Goal: Task Accomplishment & Management: Complete application form

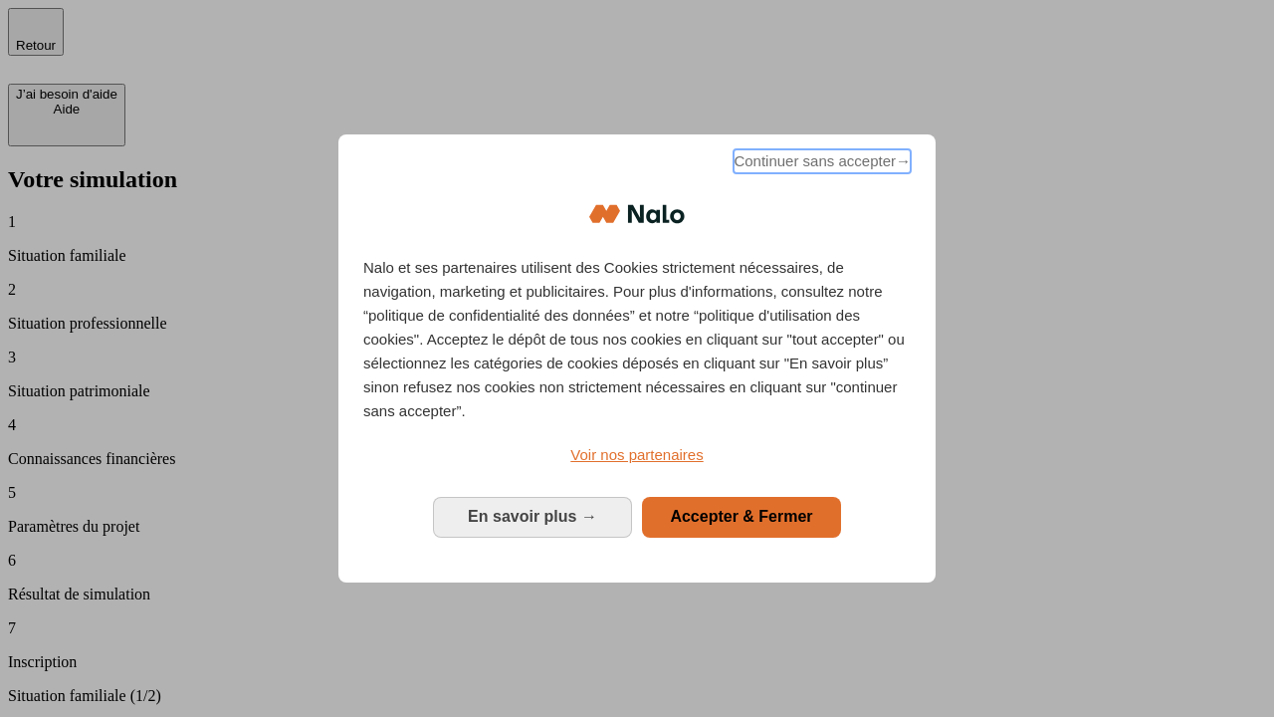
click at [820, 164] on span "Continuer sans accepter →" at bounding box center [822, 161] width 177 height 24
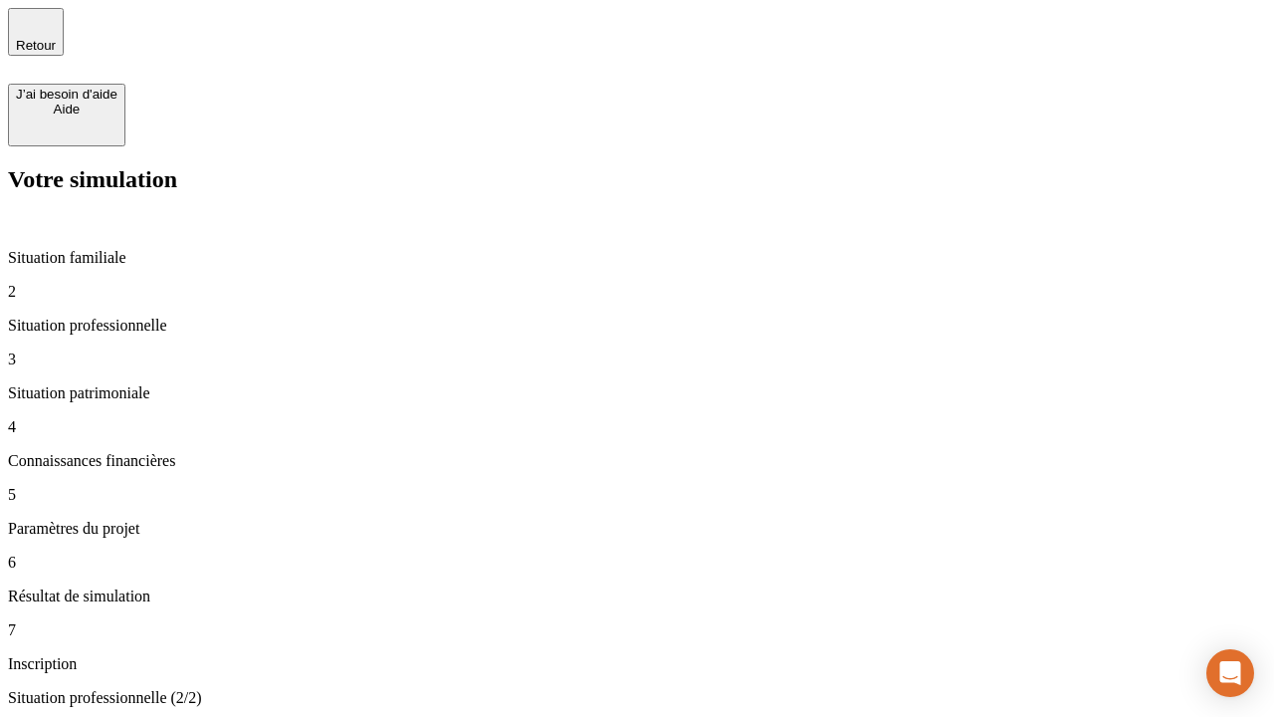
type input "30 000"
type input "0"
type input "1 000"
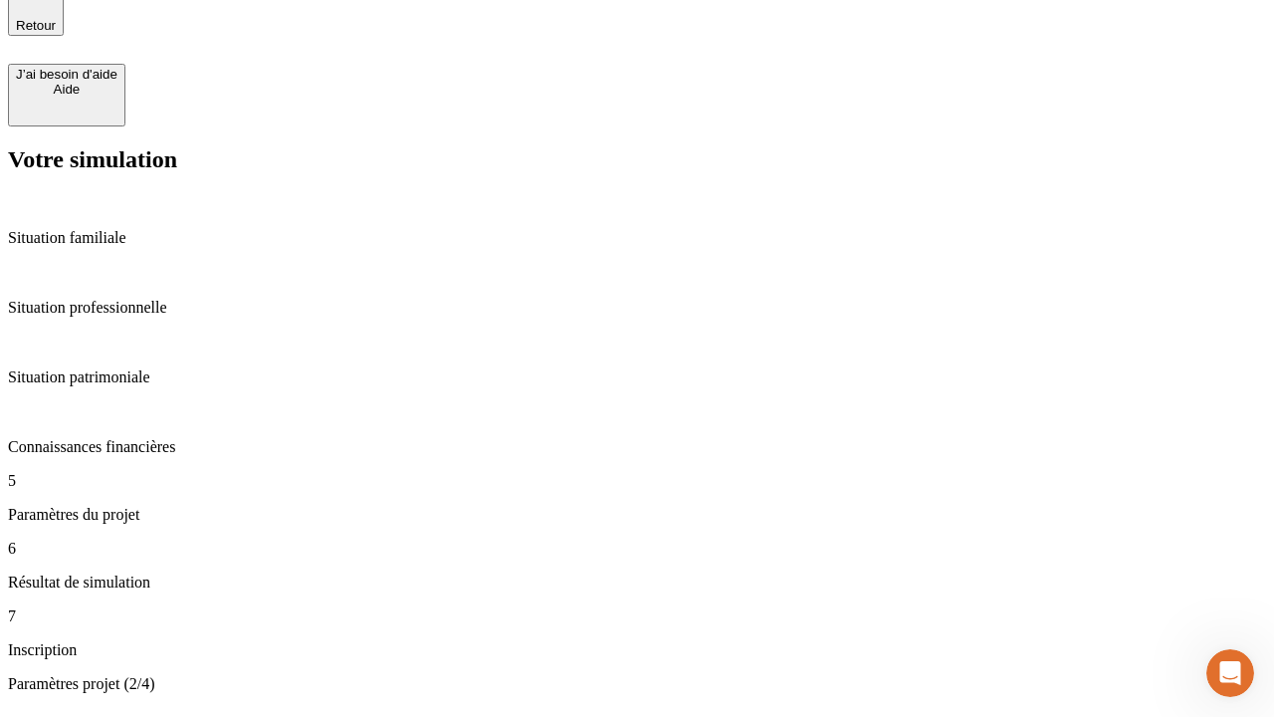
type input "40"
type input "200 000"
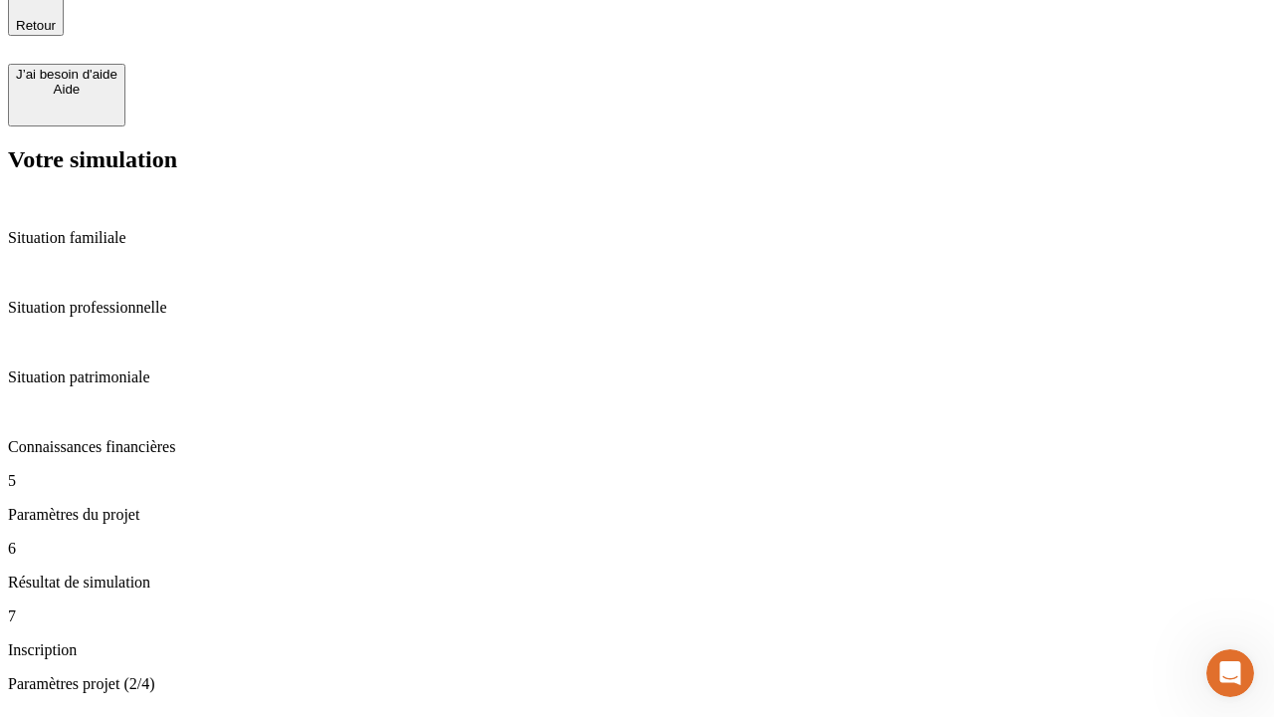
type input "640"
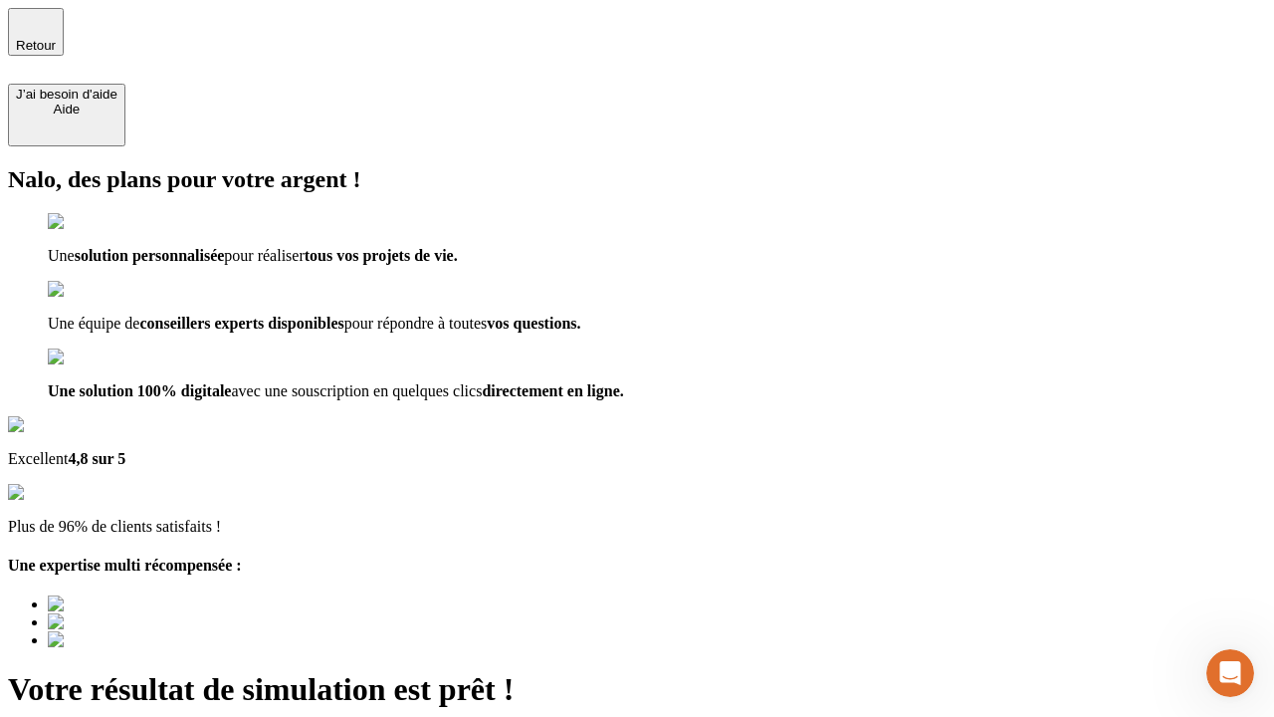
type input "[EMAIL_ADDRESS][DOMAIN_NAME]"
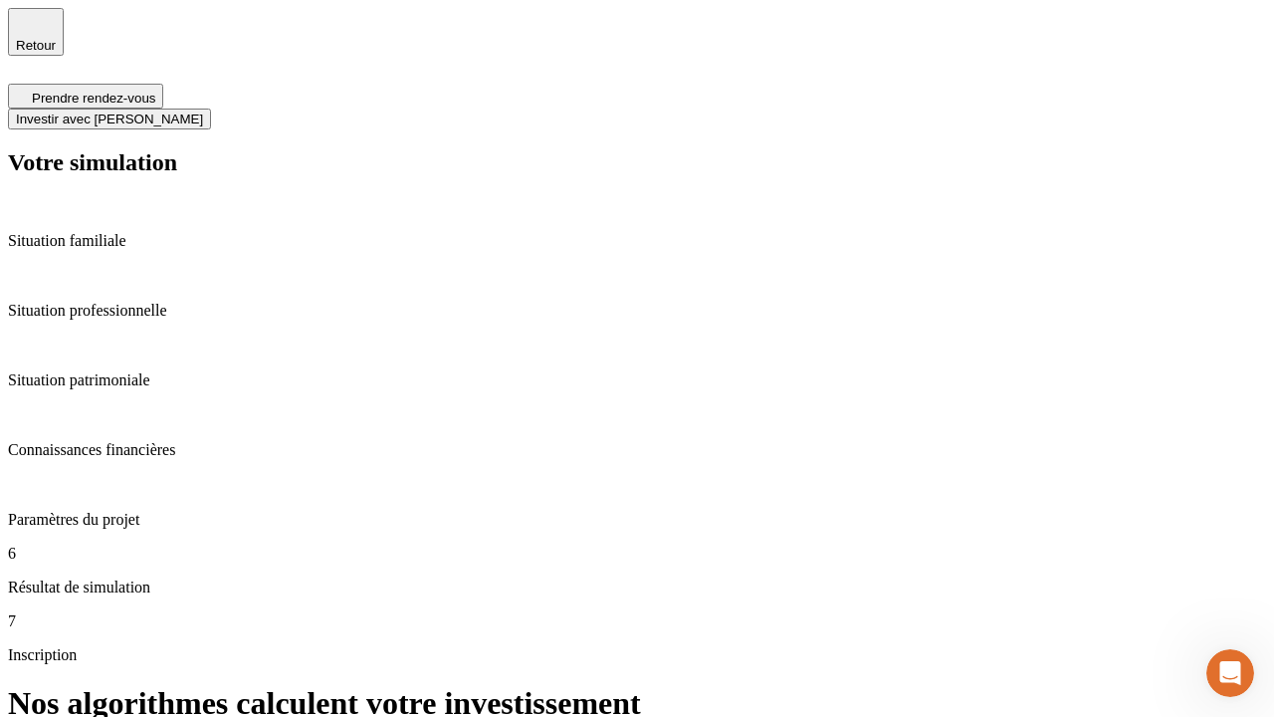
click at [203, 111] on span "Investir avec [PERSON_NAME]" at bounding box center [109, 118] width 187 height 15
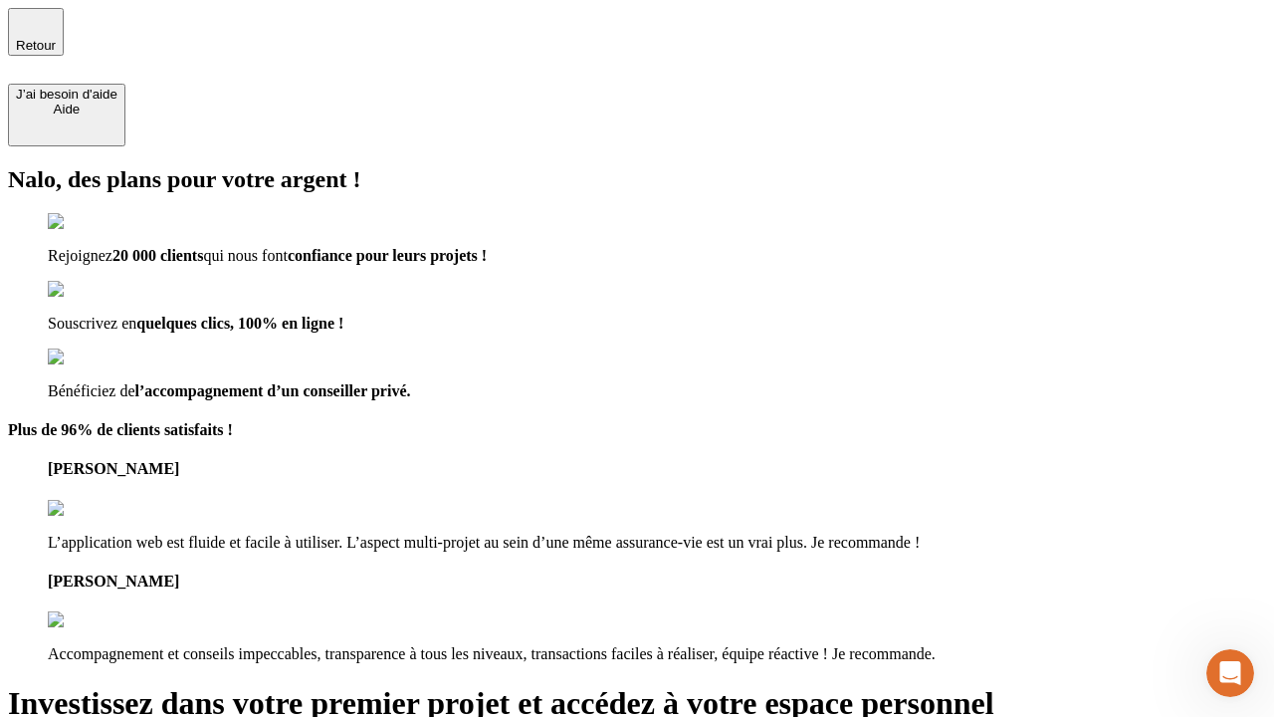
type input "abc"
